Goal: Information Seeking & Learning: Learn about a topic

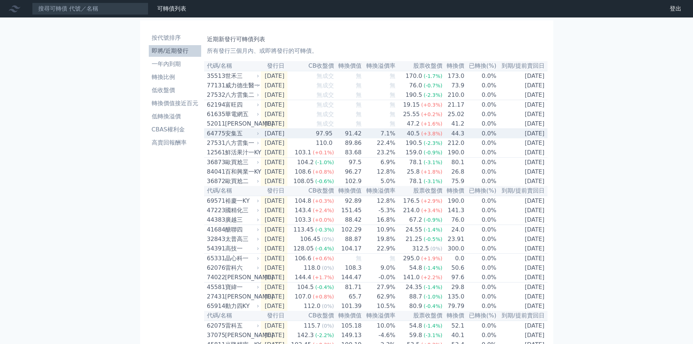
click at [215, 138] on div "64775" at bounding box center [215, 133] width 16 height 9
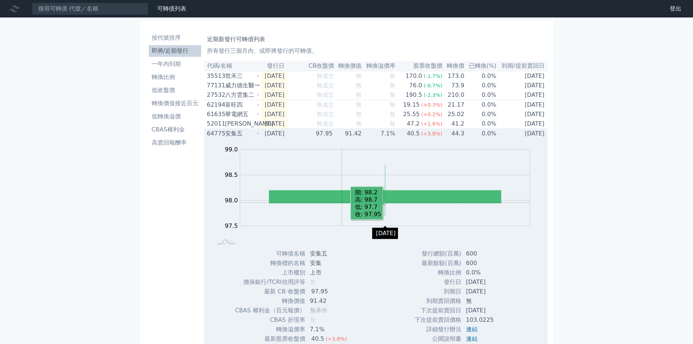
scroll to position [97, 0]
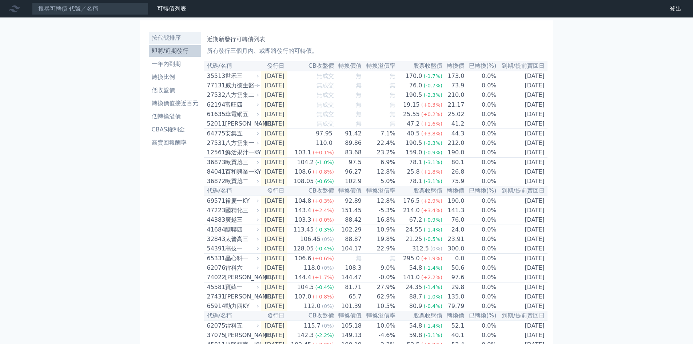
click at [162, 36] on li "按代號排序" at bounding box center [175, 37] width 52 height 9
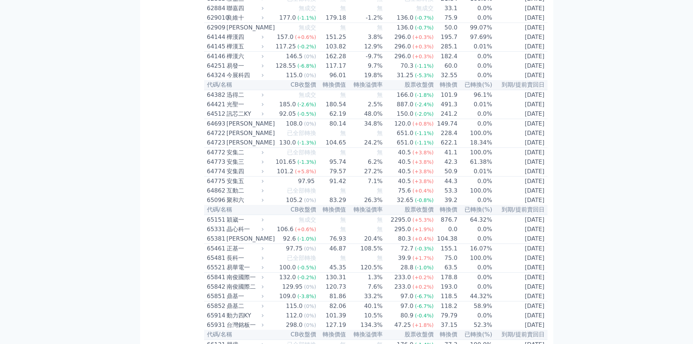
scroll to position [3104, 0]
